Goal: Check status

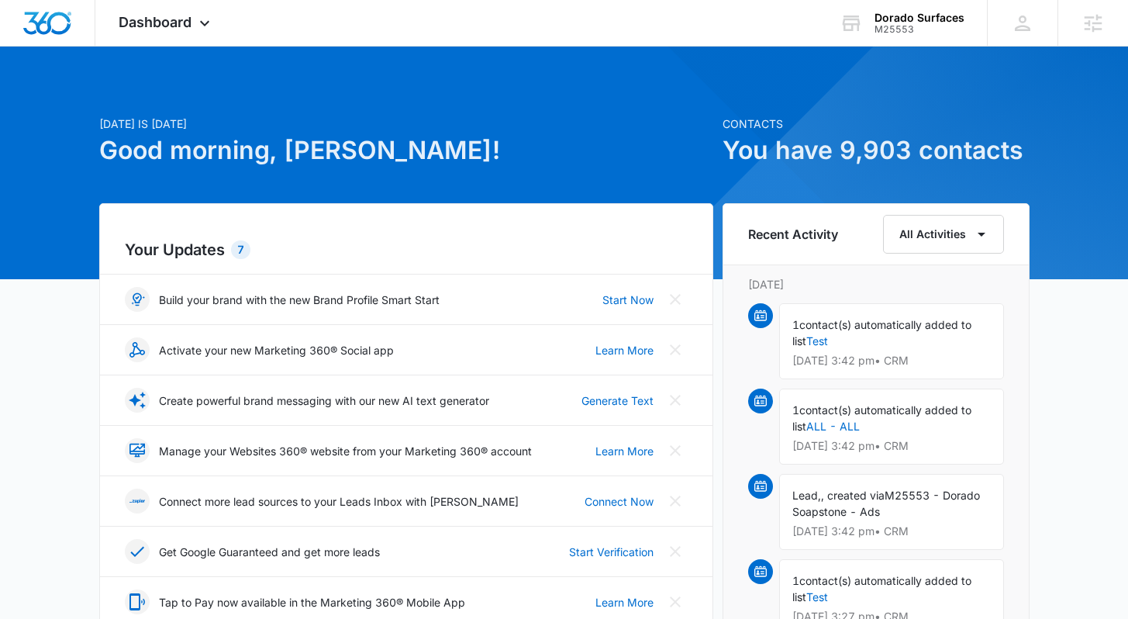
click at [504, 196] on div "[DATE] is [DATE] Good morning, [PERSON_NAME]!" at bounding box center [406, 160] width 614 height 88
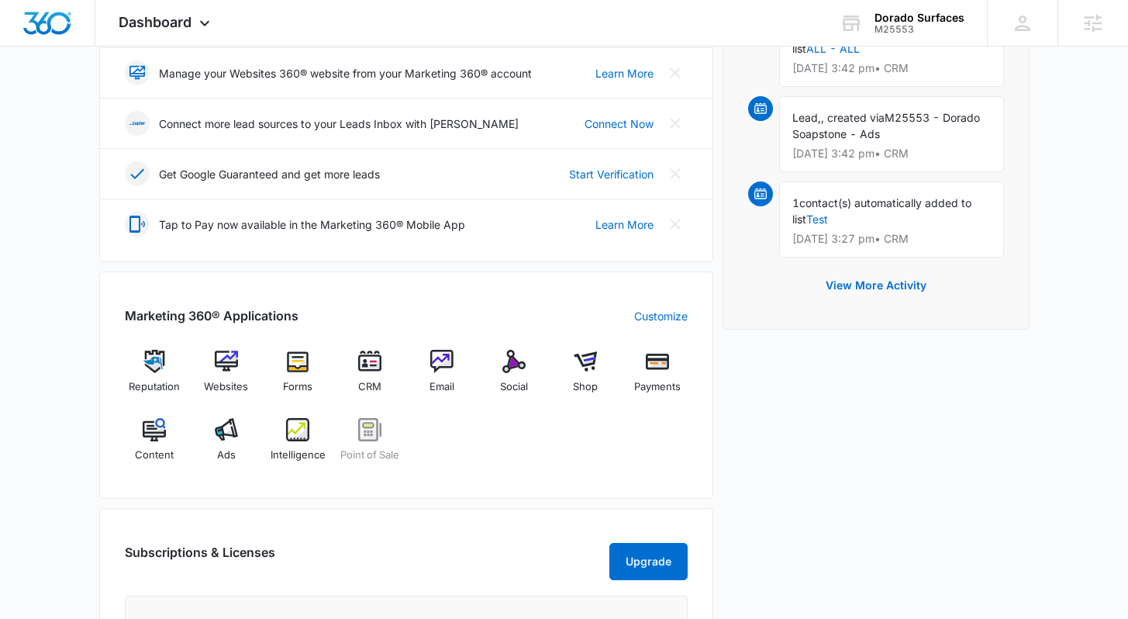
scroll to position [381, 0]
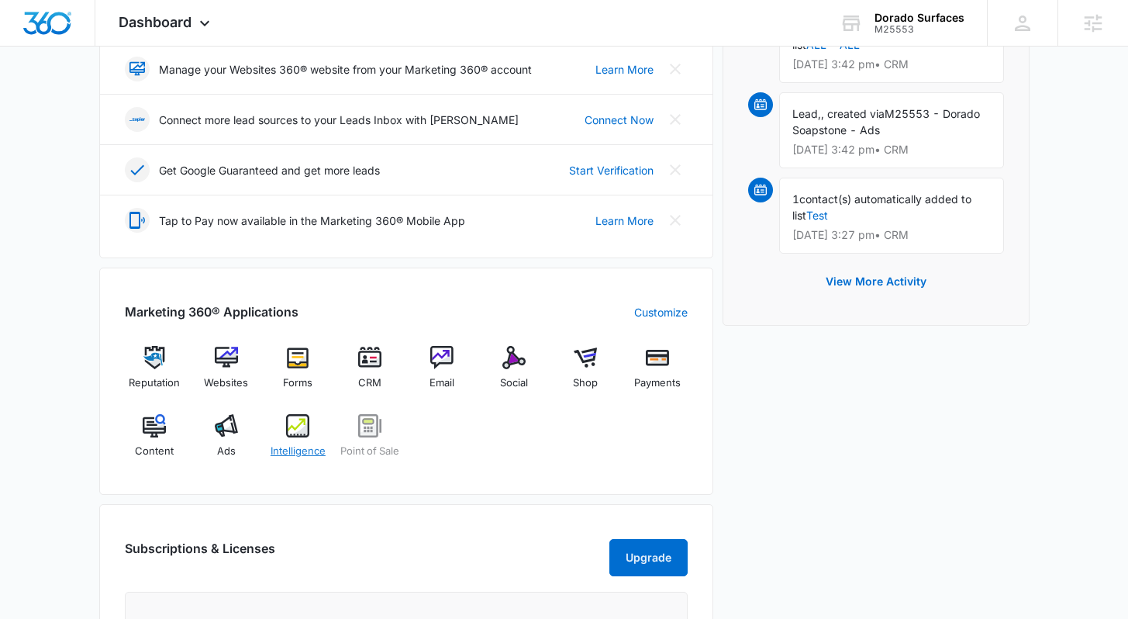
click at [292, 433] on img at bounding box center [297, 425] width 23 height 23
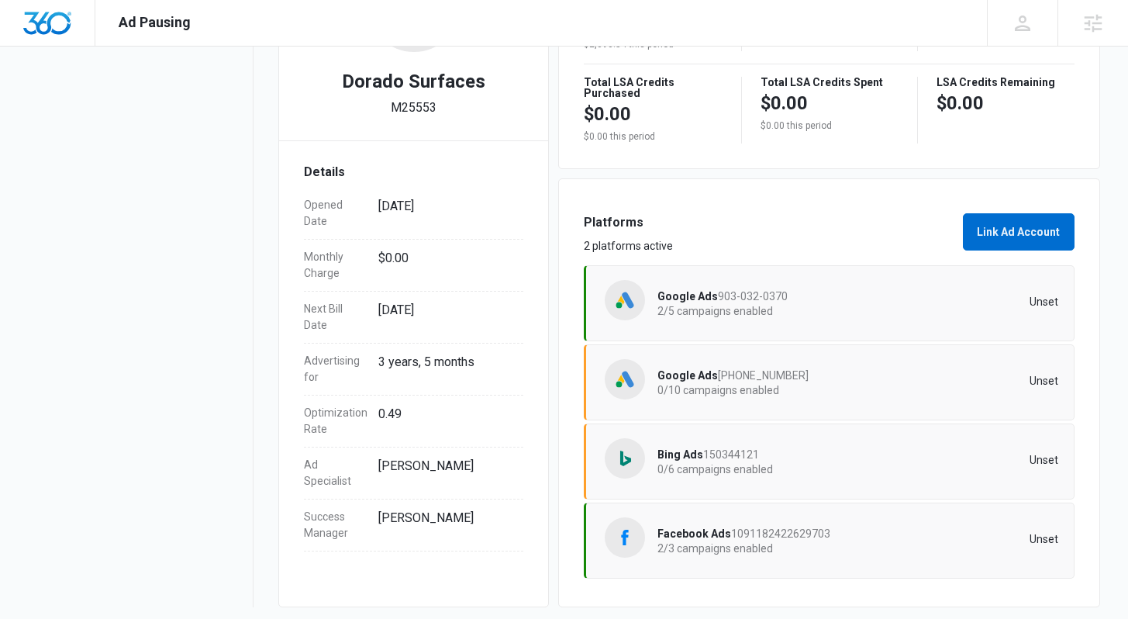
scroll to position [345, 0]
